Goal: Information Seeking & Learning: Learn about a topic

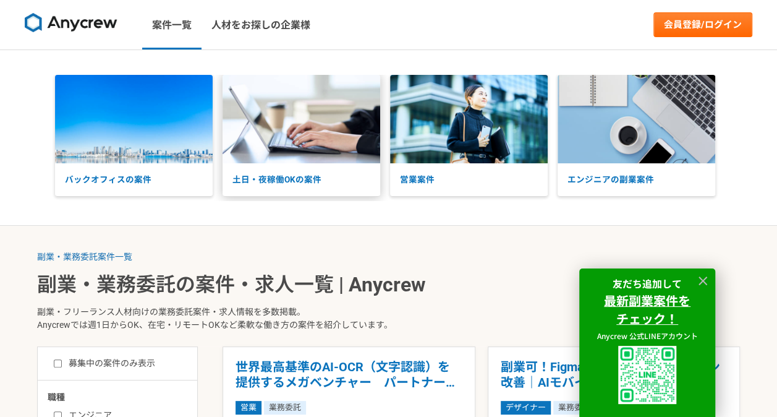
click at [281, 145] on img at bounding box center [302, 119] width 158 height 88
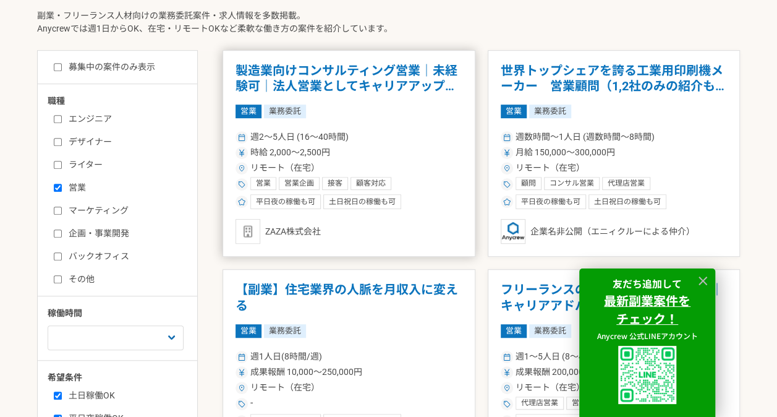
scroll to position [299, 0]
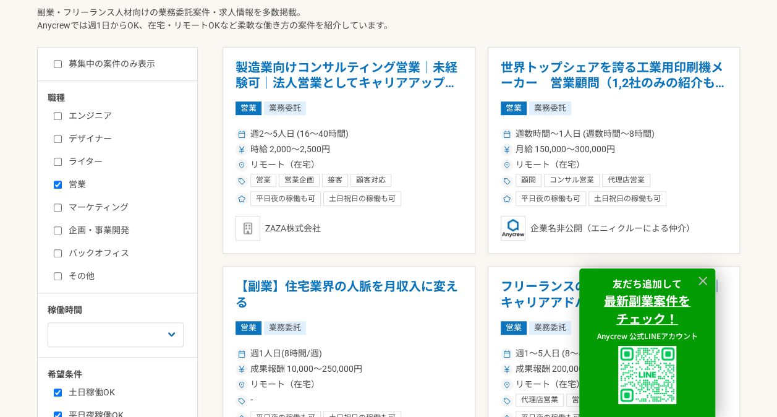
click at [61, 183] on input "営業" at bounding box center [58, 185] width 8 height 8
checkbox input "false"
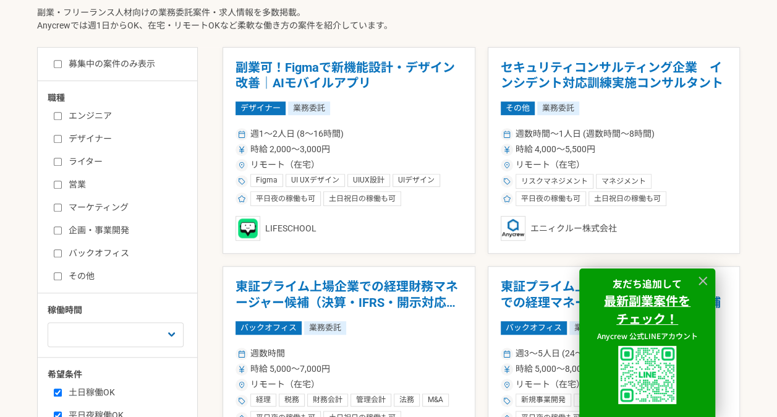
click at [57, 250] on input "バックオフィス" at bounding box center [58, 253] width 8 height 8
checkbox input "true"
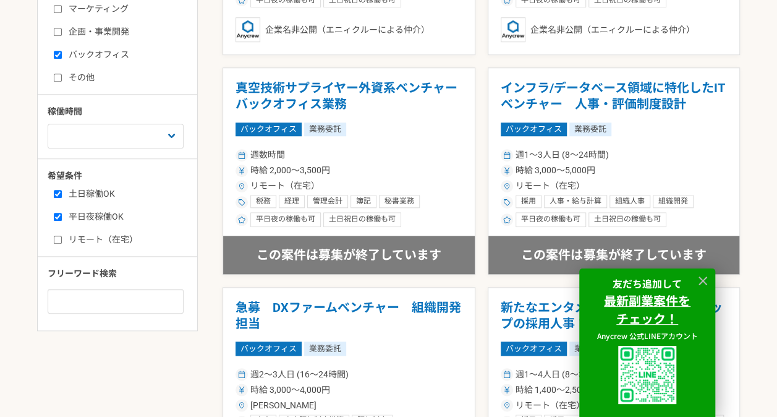
scroll to position [498, 0]
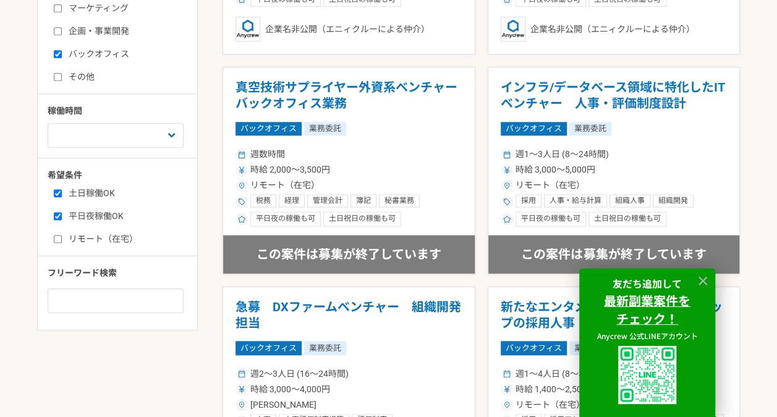
click at [54, 240] on input "リモート（在宅）" at bounding box center [58, 239] width 8 height 8
checkbox input "true"
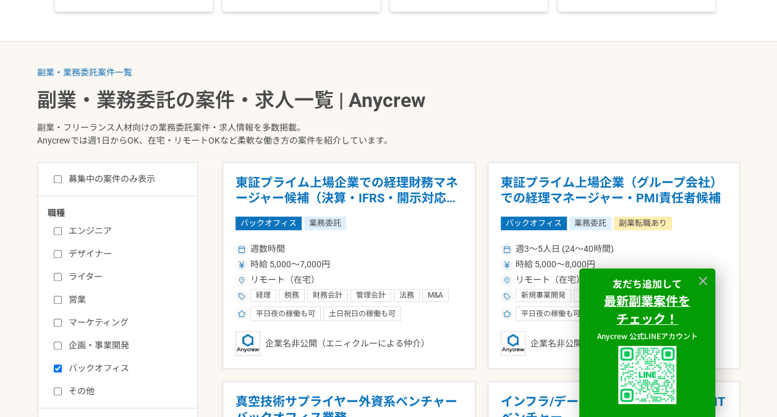
scroll to position [185, 0]
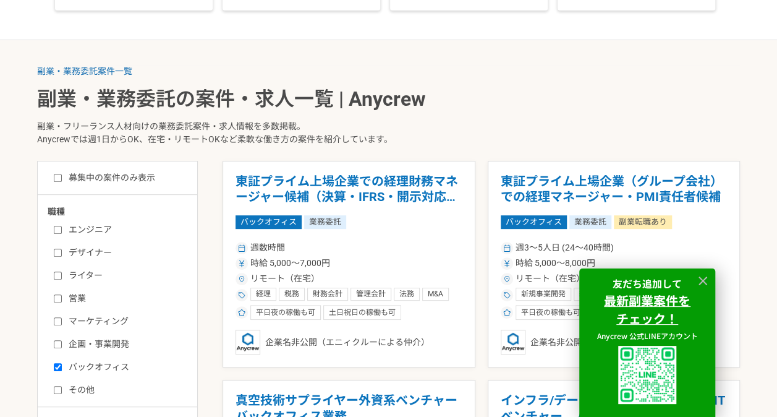
click at [57, 177] on input "募集中の案件のみ表示" at bounding box center [58, 178] width 8 height 8
checkbox input "true"
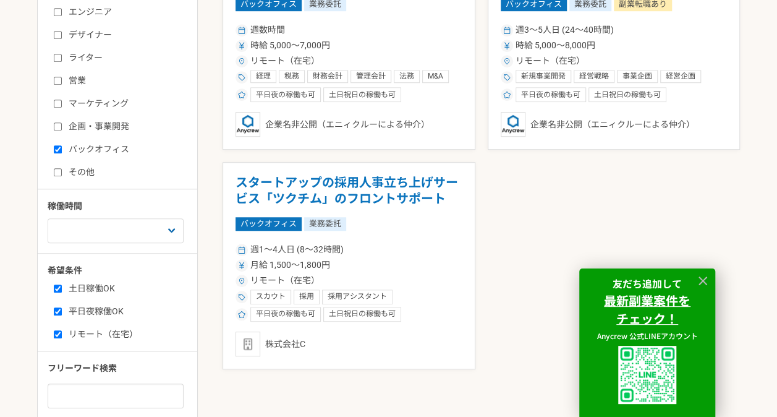
scroll to position [402, 0]
click at [58, 335] on input "リモート（在宅）" at bounding box center [58, 335] width 8 height 8
checkbox input "false"
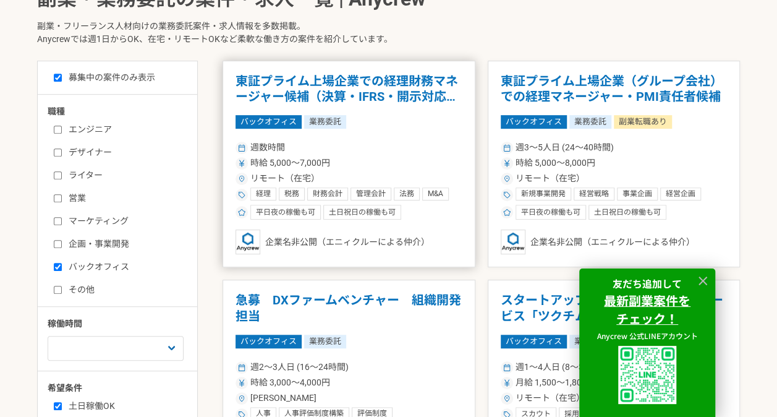
scroll to position [394, 0]
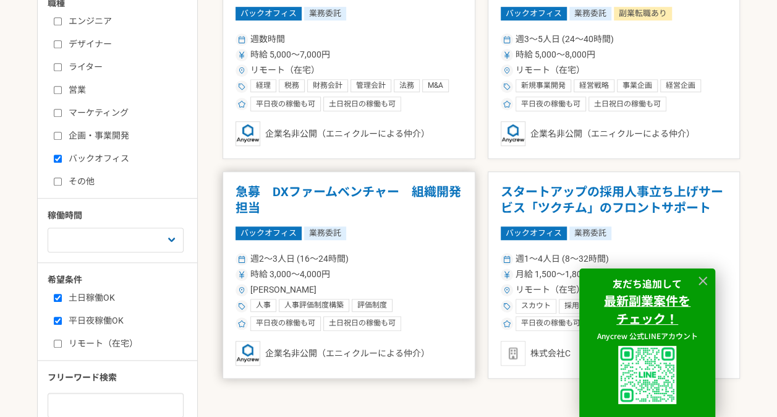
click at [271, 197] on h1 "急募　DXファームベンチャー　組織開発担当" at bounding box center [349, 200] width 227 height 32
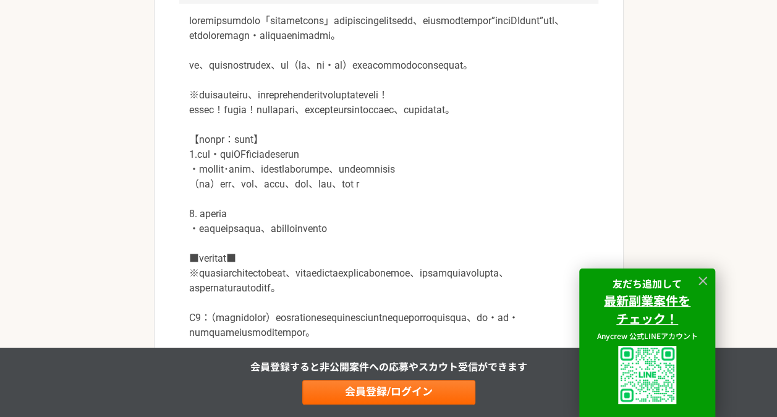
scroll to position [406, 0]
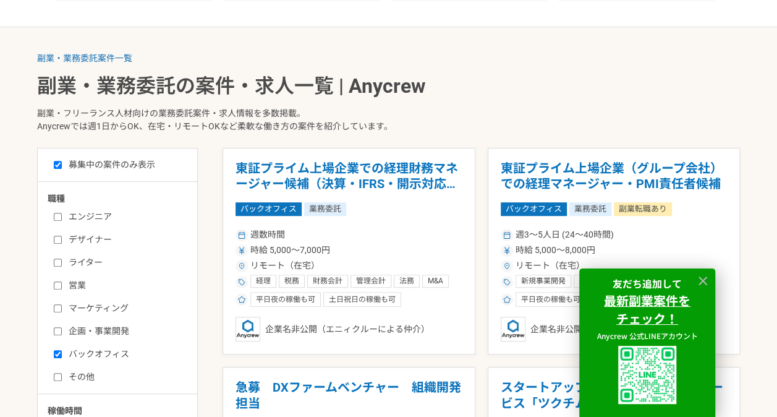
scroll to position [201, 0]
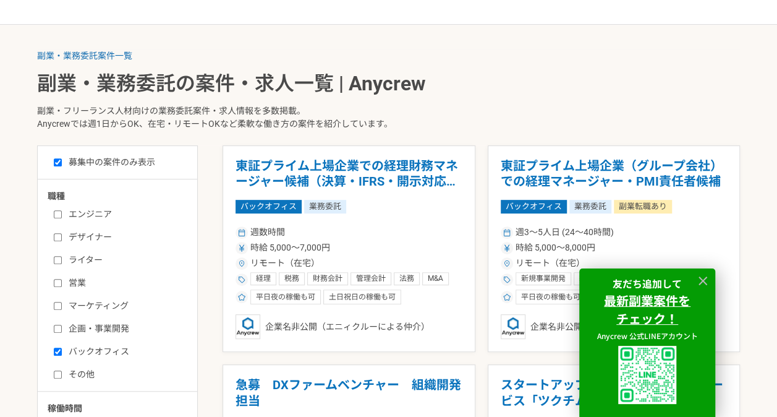
click at [57, 282] on input "営業" at bounding box center [58, 283] width 8 height 8
checkbox input "true"
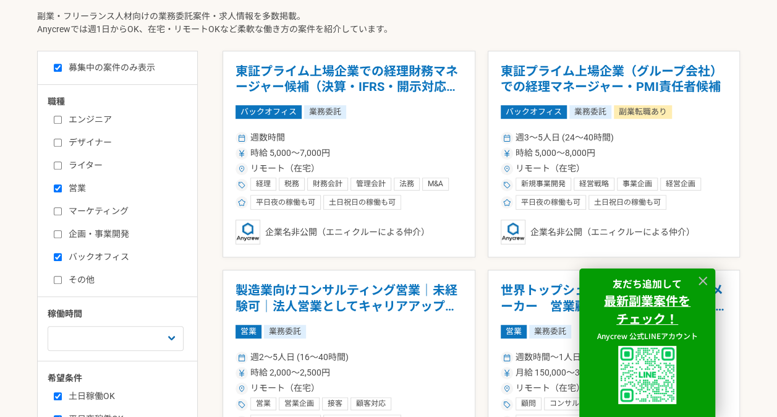
scroll to position [305, 0]
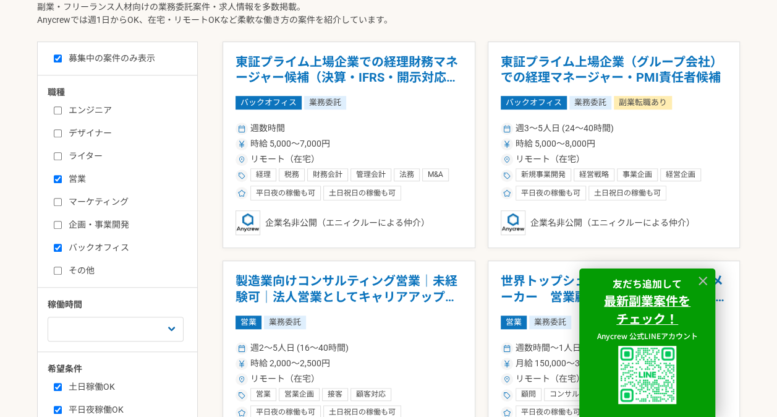
click at [56, 221] on input "企画・事業開発" at bounding box center [58, 225] width 8 height 8
checkbox input "true"
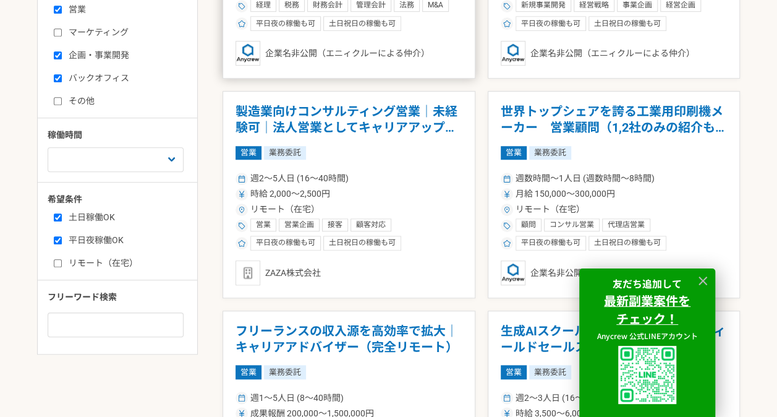
scroll to position [475, 0]
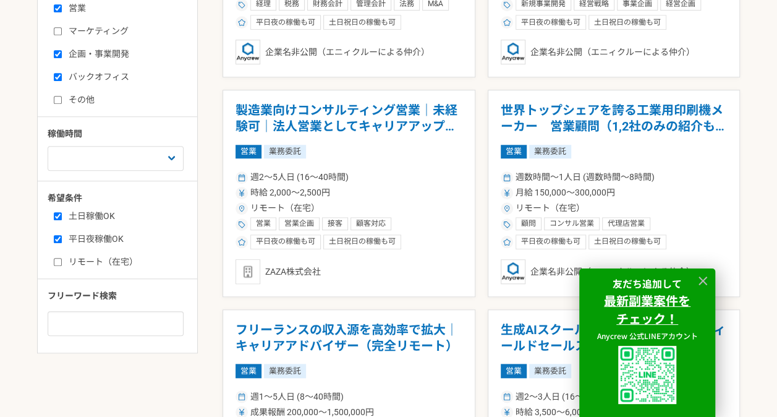
click at [54, 262] on input "リモート（在宅）" at bounding box center [58, 262] width 8 height 8
checkbox input "true"
